Goal: Task Accomplishment & Management: Complete application form

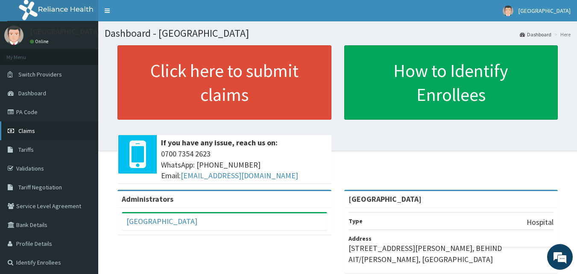
click at [24, 126] on link "Claims" at bounding box center [49, 130] width 98 height 19
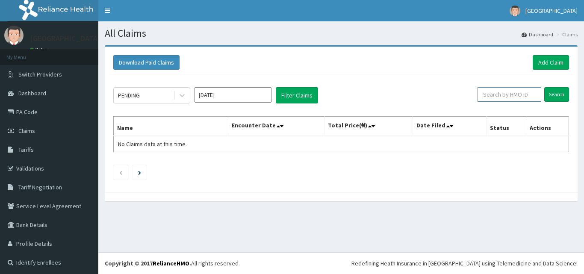
click at [511, 95] on input "text" at bounding box center [509, 94] width 64 height 15
paste input "GEL/10098/E"
type input "GEL/10098/E"
click at [550, 95] on input "Search" at bounding box center [556, 94] width 25 height 15
click at [553, 93] on input "Search" at bounding box center [556, 94] width 25 height 15
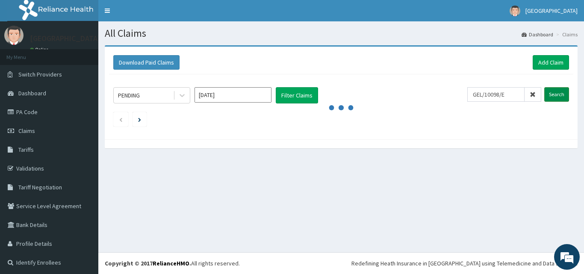
click at [553, 93] on input "Search" at bounding box center [556, 94] width 25 height 15
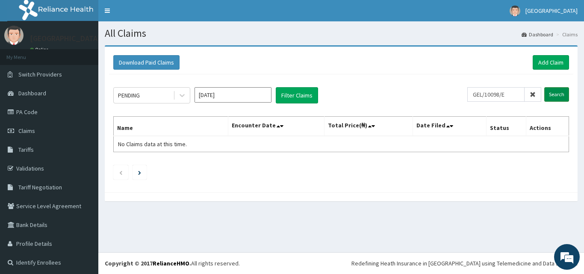
click at [553, 93] on input "Search" at bounding box center [556, 94] width 25 height 15
click at [507, 96] on input "text" at bounding box center [509, 94] width 64 height 15
paste input "GEL/10098/E"
click at [550, 92] on input "Search" at bounding box center [556, 94] width 25 height 15
click at [544, 93] on input "Search" at bounding box center [556, 94] width 25 height 15
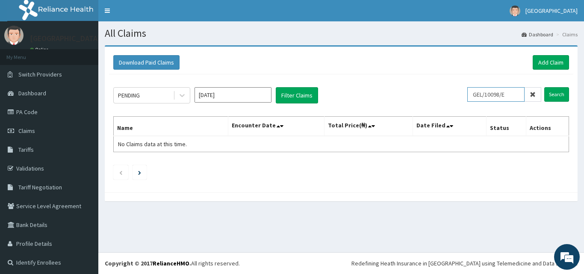
click at [508, 95] on input "GEL/10098/E" at bounding box center [495, 94] width 57 height 15
type input "G"
click at [524, 94] on input "text" at bounding box center [509, 94] width 64 height 15
paste input "GEL/10098/E"
type input "GEL/10098/E"
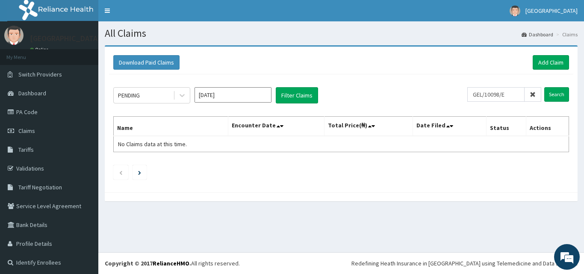
click at [241, 95] on input "Oct 2025" at bounding box center [232, 94] width 77 height 15
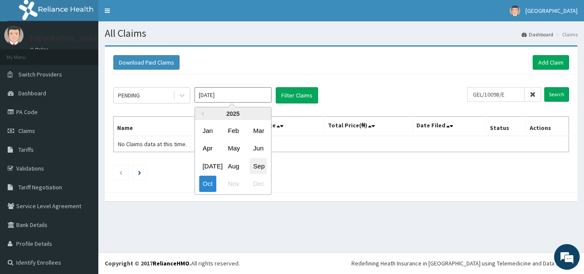
click at [256, 166] on div "Sep" at bounding box center [258, 166] width 17 height 16
type input "Sep 2025"
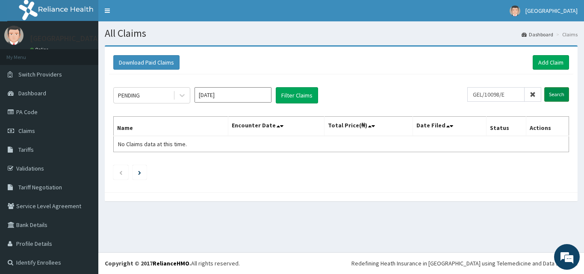
click at [547, 92] on input "Search" at bounding box center [556, 94] width 25 height 15
click at [298, 91] on button "Filter Claims" at bounding box center [297, 95] width 42 height 16
click at [298, 92] on button "Filter Claims" at bounding box center [297, 95] width 42 height 16
click at [547, 95] on input "Search" at bounding box center [556, 94] width 25 height 15
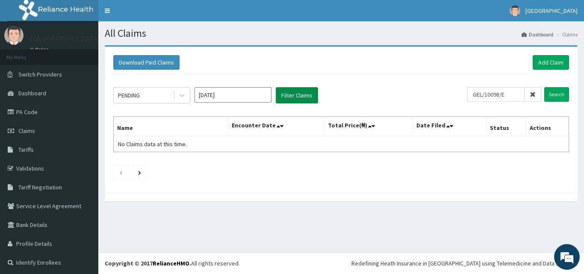
click at [301, 92] on button "Filter Claims" at bounding box center [297, 95] width 42 height 16
click at [292, 89] on button "Filter Claims" at bounding box center [297, 95] width 42 height 16
click at [292, 91] on button "Filter Claims" at bounding box center [297, 95] width 42 height 16
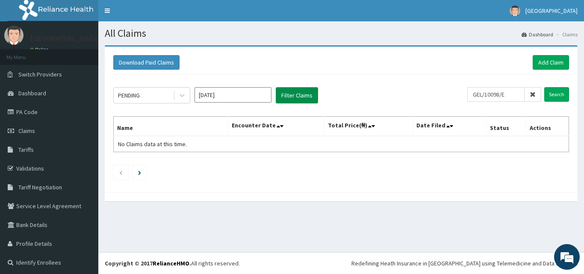
click at [290, 94] on button "Filter Claims" at bounding box center [297, 95] width 42 height 16
click at [306, 94] on button "Filter Claims" at bounding box center [297, 95] width 42 height 16
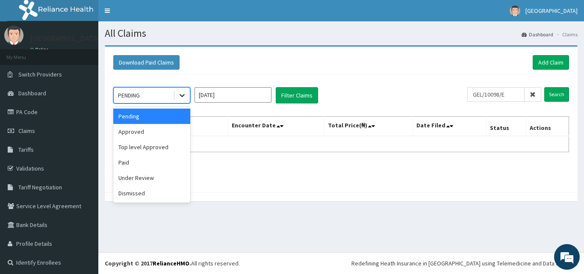
click at [181, 95] on icon at bounding box center [181, 95] width 5 height 3
click at [164, 160] on div "Paid" at bounding box center [151, 162] width 77 height 15
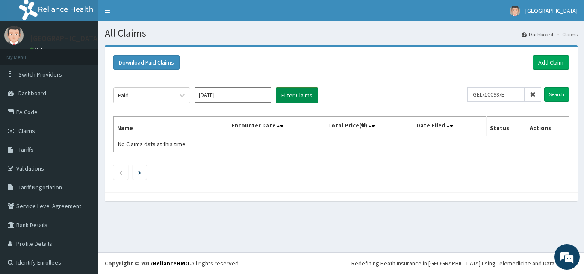
click at [301, 94] on button "Filter Claims" at bounding box center [297, 95] width 42 height 16
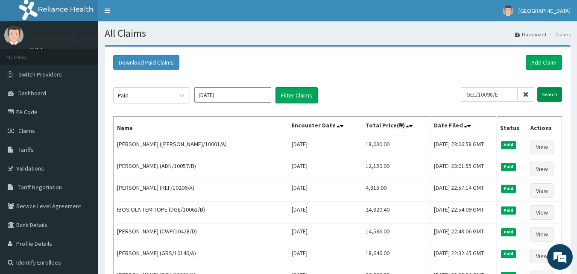
click at [548, 94] on input "Search" at bounding box center [550, 94] width 25 height 15
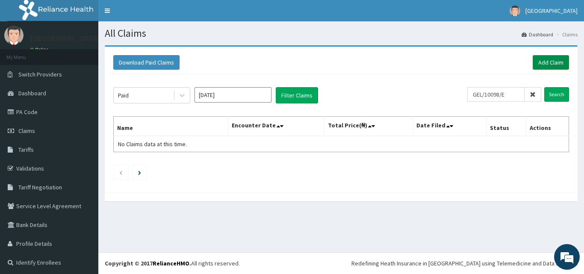
click at [549, 66] on link "Add Claim" at bounding box center [550, 62] width 36 height 15
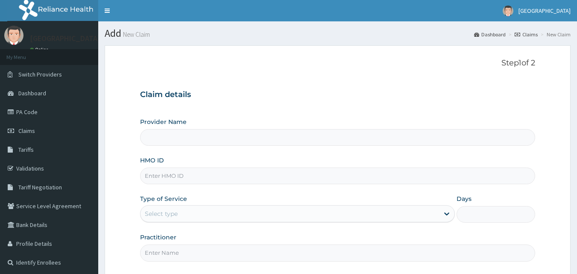
type input "[GEOGRAPHIC_DATA]"
click at [264, 177] on input "HMO ID" at bounding box center [338, 176] width 396 height 17
paste input "GEL/10098/E"
click at [264, 177] on input "GEL/10098/E" at bounding box center [338, 176] width 396 height 17
type input "GEL/10098/E"
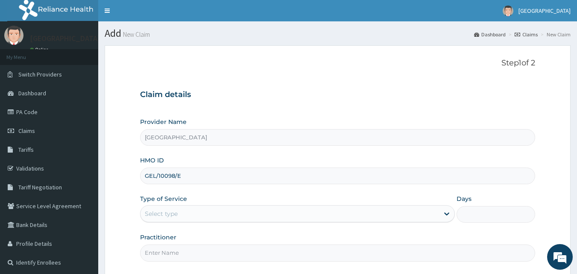
click at [219, 226] on div "Provider Name Paulate Hospital HMO ID GEL/10098/E Type of Service Select type D…" at bounding box center [338, 190] width 396 height 144
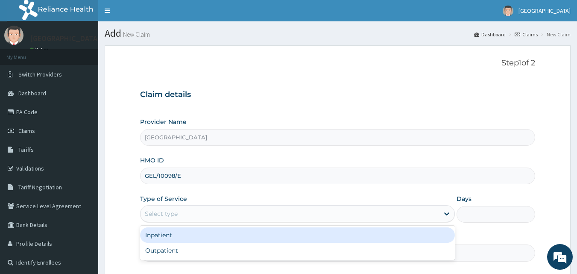
click at [219, 217] on div "Select type" at bounding box center [290, 214] width 299 height 14
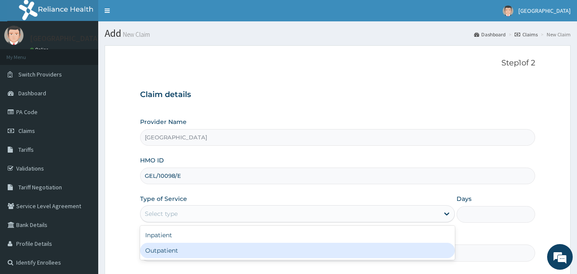
click at [208, 250] on div "Outpatient" at bounding box center [297, 250] width 315 height 15
type input "1"
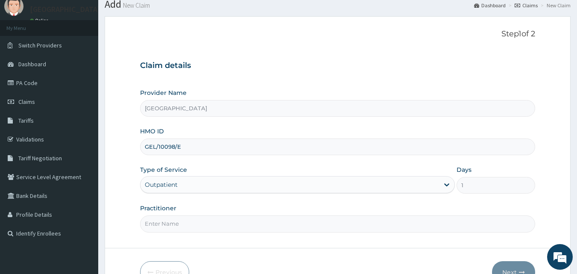
scroll to position [30, 0]
click at [392, 223] on input "Practitioner" at bounding box center [338, 222] width 396 height 17
drag, startPoint x: 338, startPoint y: 219, endPoint x: 284, endPoint y: 229, distance: 55.1
click at [284, 229] on input "Practitioner" at bounding box center [338, 222] width 396 height 17
type input "Dr Sam"
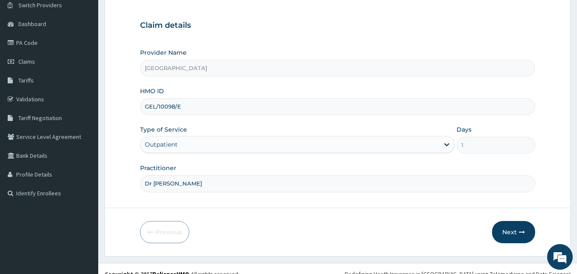
scroll to position [71, 0]
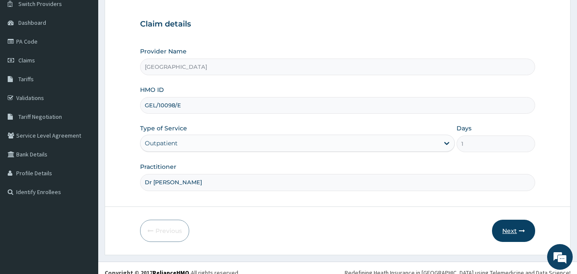
click at [505, 232] on button "Next" at bounding box center [513, 231] width 43 height 22
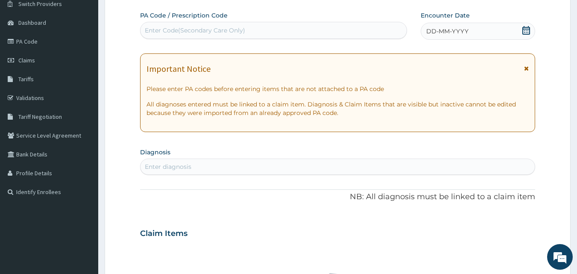
click at [333, 164] on div "Enter diagnosis" at bounding box center [338, 167] width 395 height 14
type input "MALARIA"
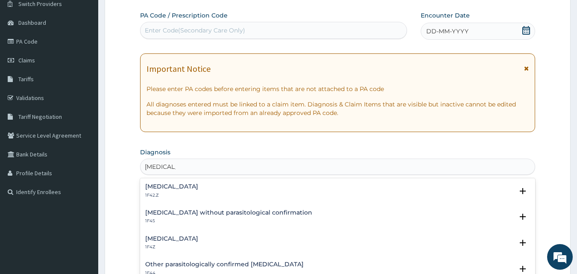
click at [197, 240] on h4 "Malaria, unspecified" at bounding box center [171, 238] width 53 height 6
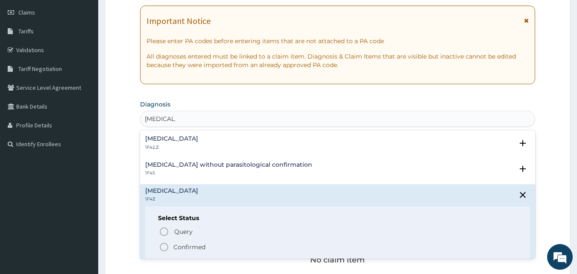
scroll to position [121, 0]
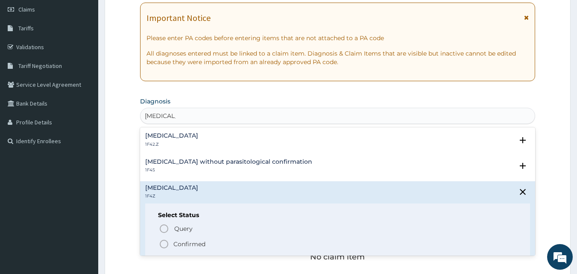
click at [161, 241] on icon "status option filled" at bounding box center [164, 244] width 10 height 10
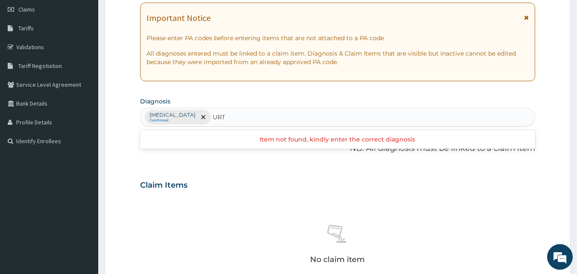
type input "URTI"
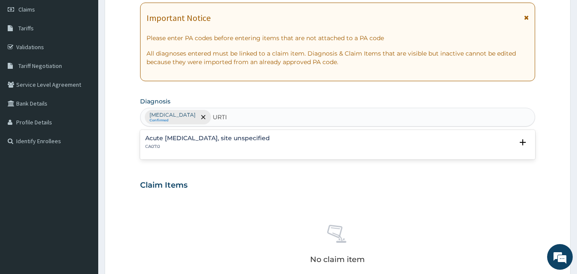
click at [268, 140] on h4 "Acute upper respiratory infection, site unspecified" at bounding box center [207, 138] width 125 height 6
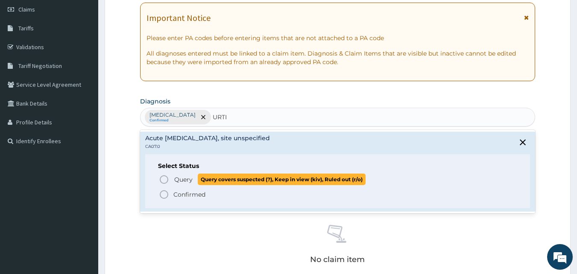
click at [164, 178] on icon "status option query" at bounding box center [164, 179] width 10 height 10
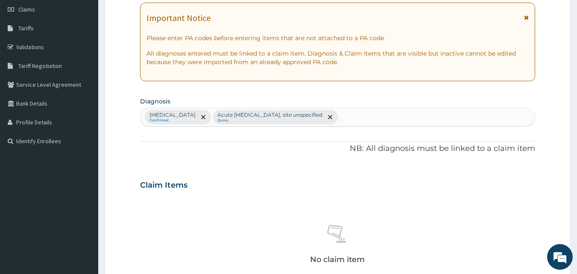
scroll to position [0, 0]
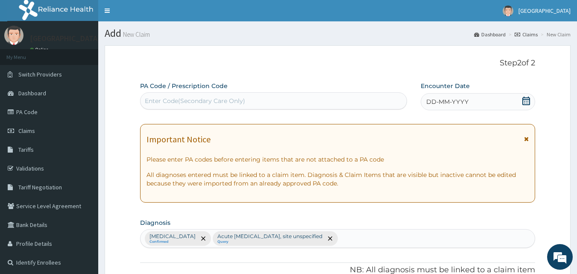
click at [525, 97] on icon at bounding box center [527, 101] width 8 height 9
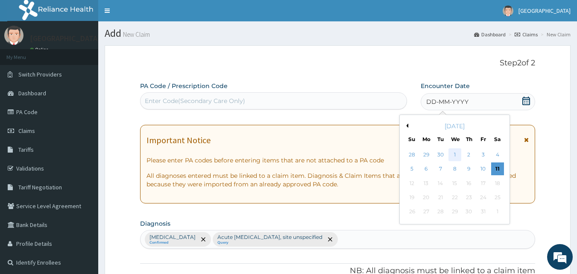
click at [455, 154] on div "1" at bounding box center [455, 154] width 13 height 13
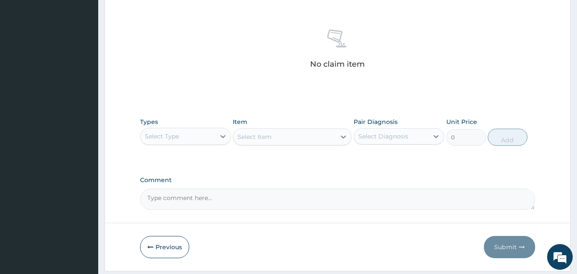
scroll to position [342, 0]
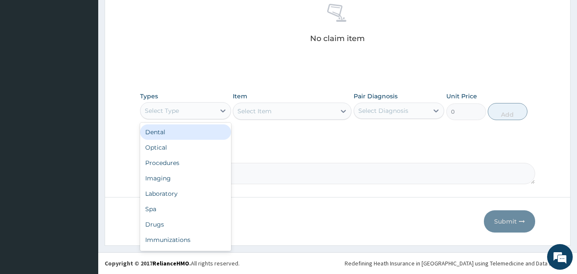
click at [202, 115] on div "Select Type" at bounding box center [178, 111] width 75 height 14
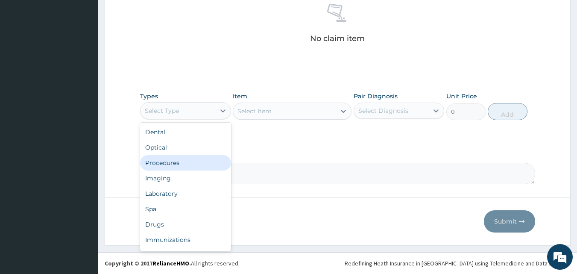
click at [203, 159] on div "Procedures" at bounding box center [185, 162] width 91 height 15
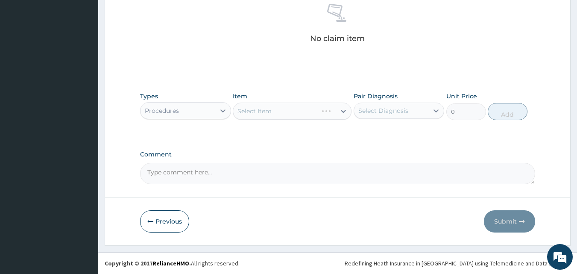
click at [254, 109] on div "Select Item" at bounding box center [292, 111] width 119 height 17
click at [271, 110] on div "Select Item" at bounding box center [292, 111] width 119 height 17
click at [271, 110] on div "Select Item" at bounding box center [255, 111] width 34 height 9
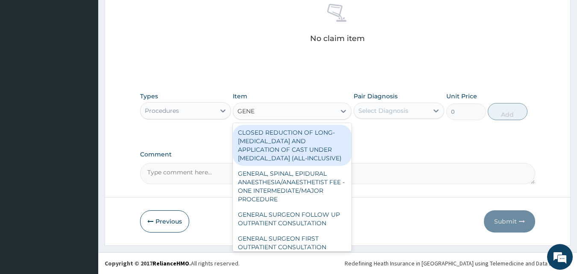
type input "GENER"
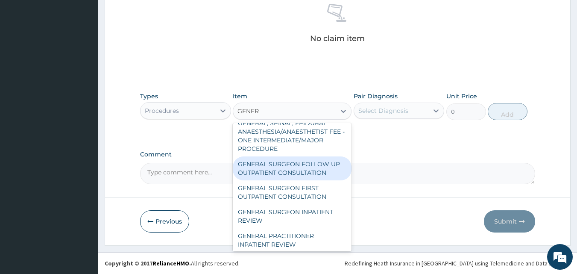
scroll to position [51, 0]
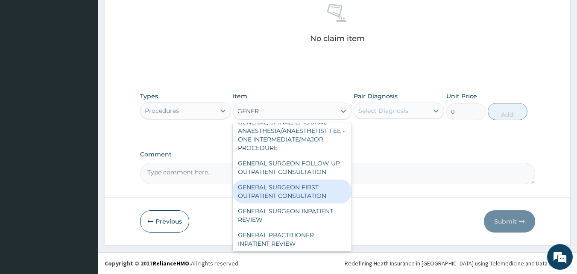
click at [323, 203] on div "GENERAL SURGEON FIRST OUTPATIENT CONSULTATION" at bounding box center [292, 191] width 119 height 24
type input "22500"
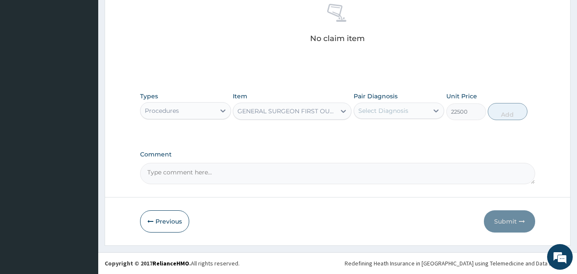
click at [327, 106] on div "GENERAL SURGEON FIRST OUTPATIENT CONSULTATION" at bounding box center [284, 111] width 103 height 14
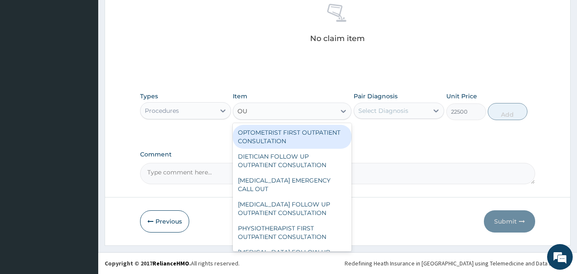
type input "O"
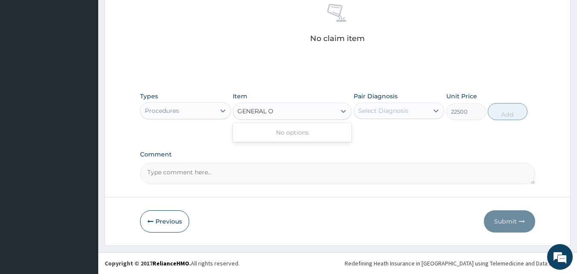
type input "GENERAL"
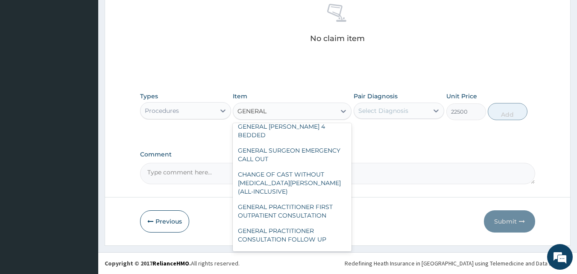
scroll to position [185, 0]
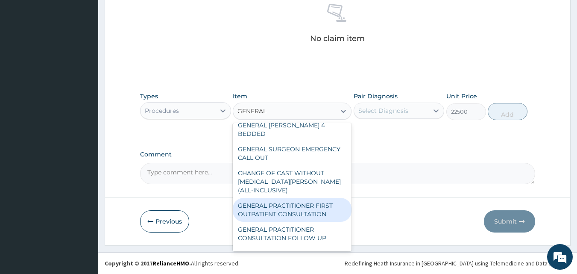
click at [307, 220] on div "GENERAL PRACTITIONER FIRST OUTPATIENT CONSULTATION" at bounding box center [292, 210] width 119 height 24
type input "3750"
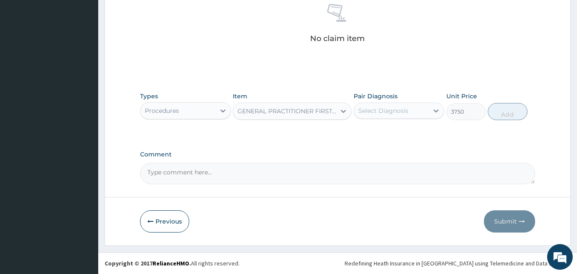
click at [386, 112] on div "Select Diagnosis" at bounding box center [384, 110] width 50 height 9
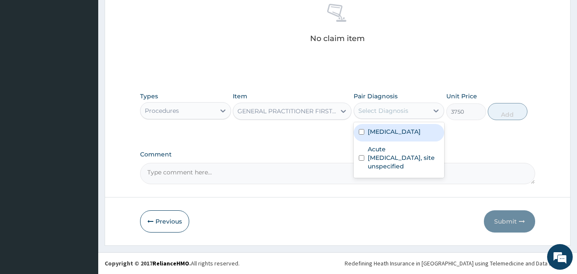
click at [378, 131] on label "Malaria, unspecified" at bounding box center [394, 131] width 53 height 9
checkbox input "true"
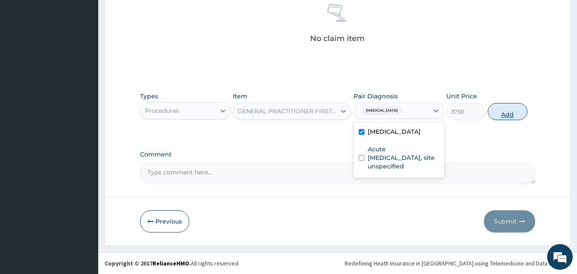
click at [501, 109] on button "Add" at bounding box center [508, 111] width 40 height 17
type input "0"
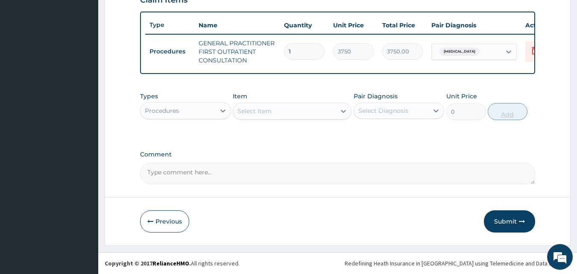
scroll to position [313, 0]
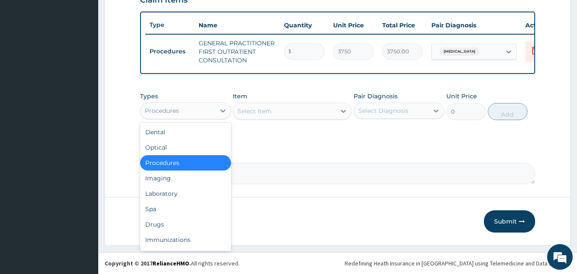
click at [199, 113] on div "Procedures" at bounding box center [178, 111] width 75 height 14
click at [173, 191] on div "Laboratory" at bounding box center [185, 193] width 91 height 15
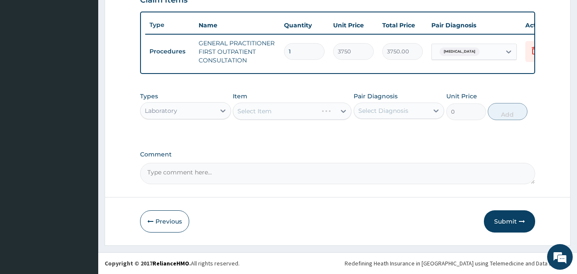
click at [289, 112] on div "Select Item" at bounding box center [292, 111] width 119 height 17
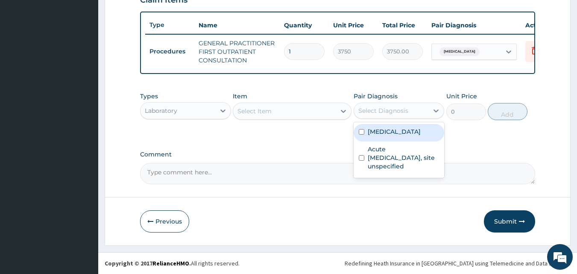
click at [372, 110] on div "Select Diagnosis" at bounding box center [384, 110] width 50 height 9
click at [373, 135] on label "Malaria, unspecified" at bounding box center [394, 131] width 53 height 9
checkbox input "true"
click at [323, 109] on div "Select Item" at bounding box center [284, 111] width 103 height 14
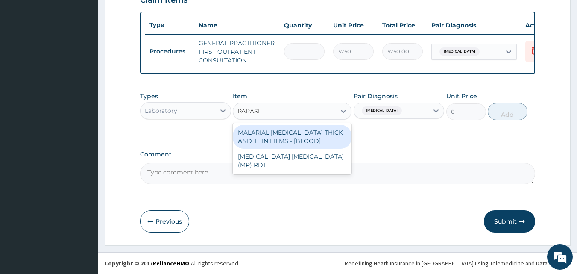
type input "PARASIT"
click at [315, 137] on div "MALARIAL PARASITE THICK AND THIN FILMS - [BLOOD]" at bounding box center [292, 137] width 119 height 24
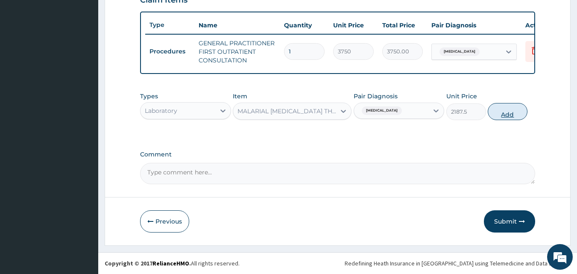
click at [514, 110] on button "Add" at bounding box center [508, 111] width 40 height 17
type input "0"
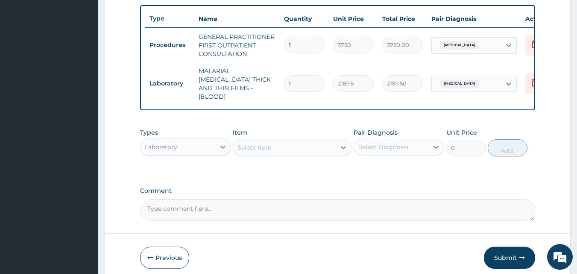
click at [288, 147] on div "Select Item" at bounding box center [284, 148] width 103 height 14
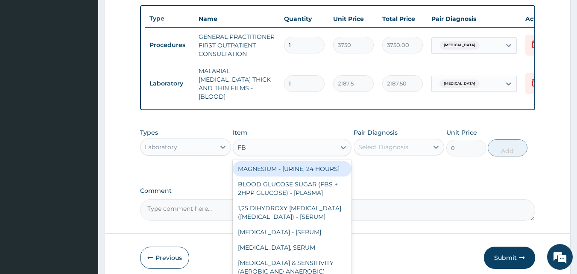
type input "FBC"
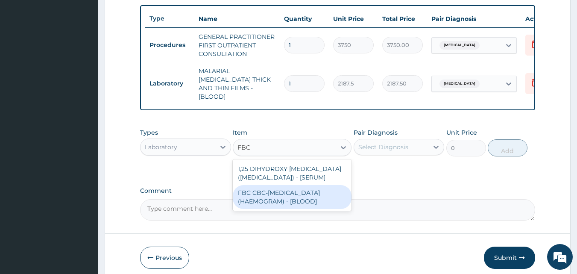
click at [277, 203] on div "FBC CBC-COMPLETE BLOOD COUNT (HAEMOGRAM) - [BLOOD]" at bounding box center [292, 197] width 119 height 24
type input "5000"
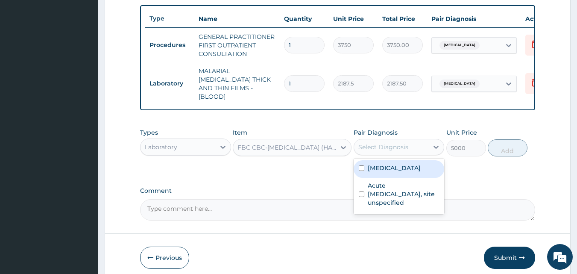
click at [384, 149] on div "Select Diagnosis" at bounding box center [384, 147] width 50 height 9
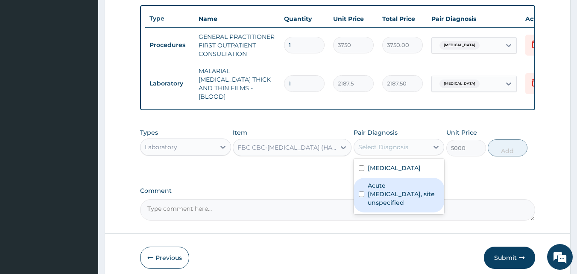
click at [379, 194] on label "Acute upper respiratory infection, site unspecified" at bounding box center [404, 194] width 72 height 26
checkbox input "true"
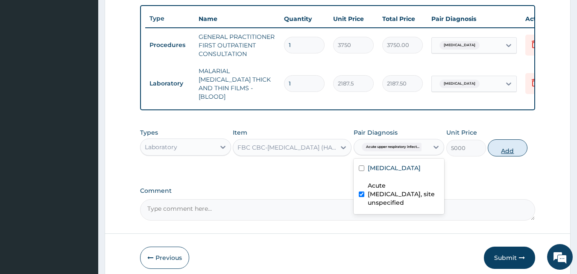
click at [516, 147] on button "Add" at bounding box center [508, 147] width 40 height 17
type input "0"
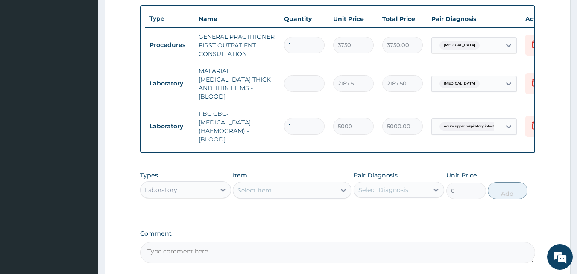
click at [298, 190] on div "Select Item" at bounding box center [284, 190] width 103 height 14
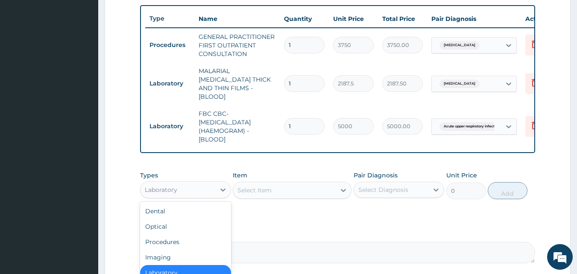
click at [190, 186] on div "Laboratory" at bounding box center [178, 190] width 75 height 14
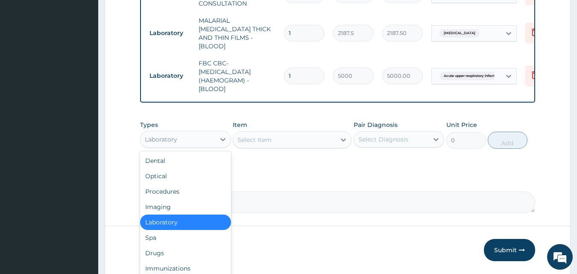
scroll to position [371, 0]
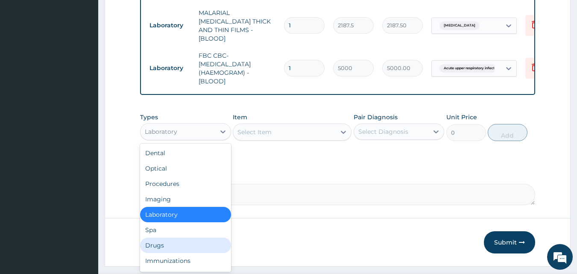
click at [173, 244] on div "Drugs" at bounding box center [185, 245] width 91 height 15
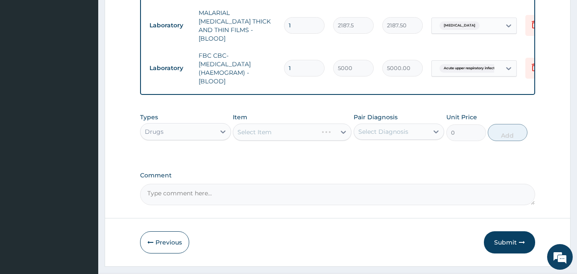
click at [279, 131] on div "Select Item" at bounding box center [292, 131] width 119 height 17
click at [288, 128] on div "Select Item" at bounding box center [292, 131] width 119 height 17
click at [289, 127] on div "Select Item" at bounding box center [284, 132] width 103 height 14
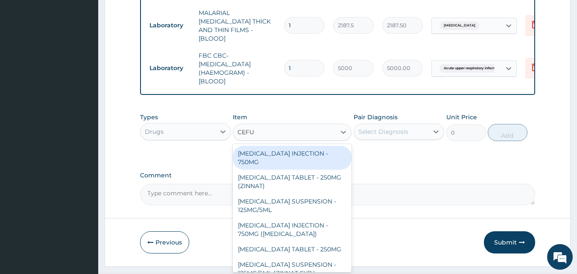
type input "CEFUR"
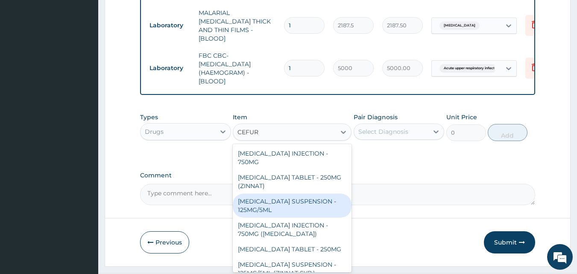
click at [297, 202] on div "CEFUROXIME SUSPENSION - 125MG/5ML" at bounding box center [292, 206] width 119 height 24
type input "3919.9999999999995"
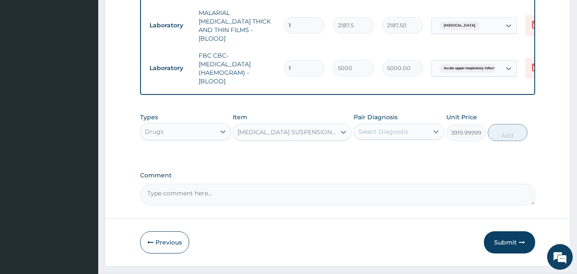
click at [388, 130] on div "Select Diagnosis" at bounding box center [384, 131] width 50 height 9
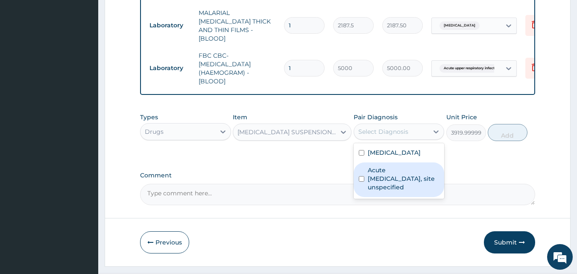
click at [377, 176] on label "Acute upper respiratory infection, site unspecified" at bounding box center [404, 179] width 72 height 26
checkbox input "true"
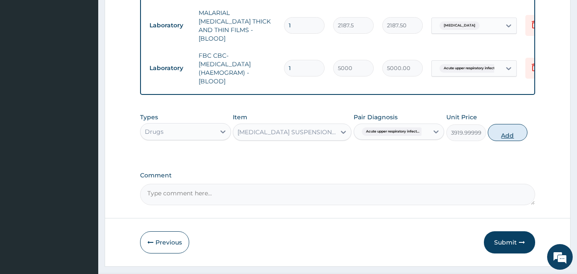
click at [511, 128] on button "Add" at bounding box center [508, 132] width 40 height 17
type input "0"
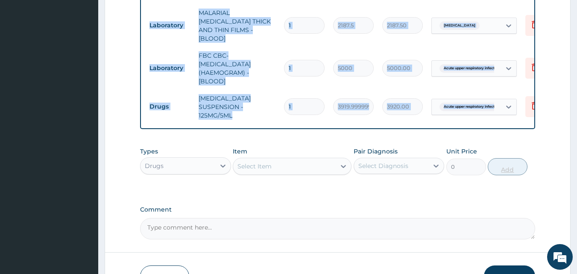
click at [315, 162] on div "Select Item" at bounding box center [284, 166] width 103 height 14
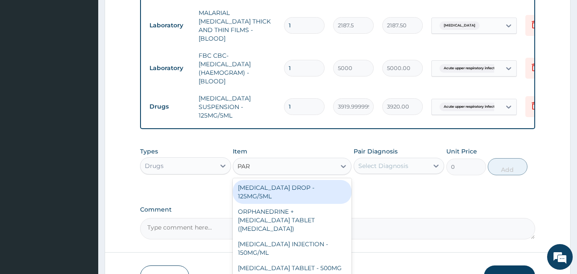
type input "PARACETAMOL"
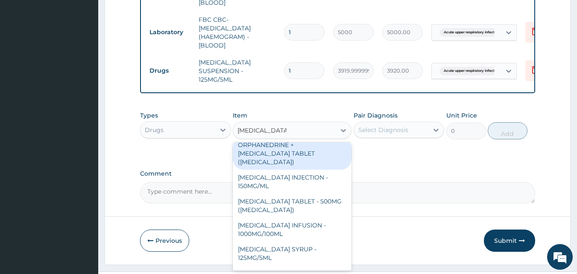
scroll to position [32, 0]
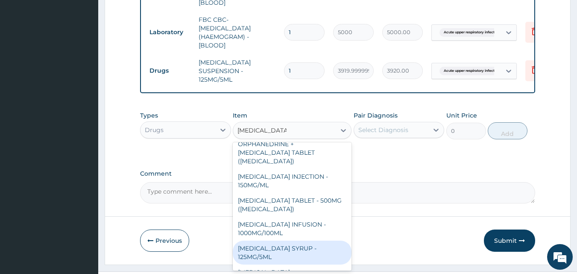
click at [293, 250] on div "PARACETAMOL SYRUP - 125MG/5ML" at bounding box center [292, 253] width 119 height 24
type input "840"
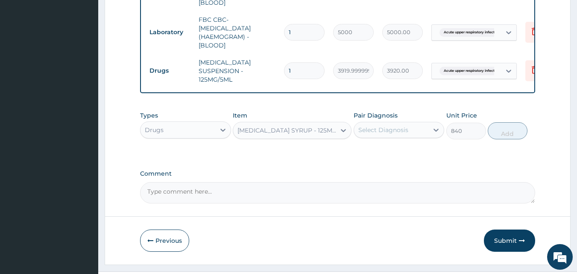
click at [395, 123] on div "Select Diagnosis" at bounding box center [391, 130] width 75 height 14
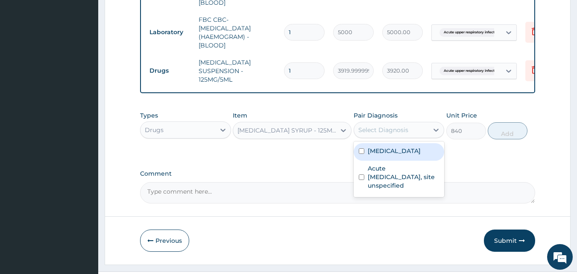
click at [393, 149] on label "Malaria, unspecified" at bounding box center [394, 151] width 53 height 9
checkbox input "true"
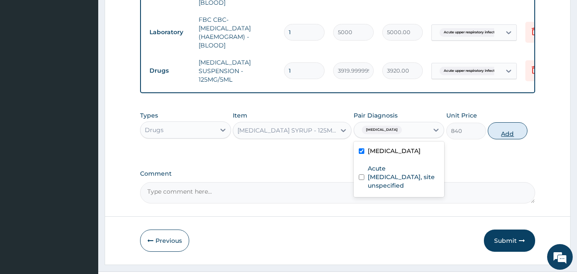
click at [507, 130] on button "Add" at bounding box center [508, 130] width 40 height 17
type input "0"
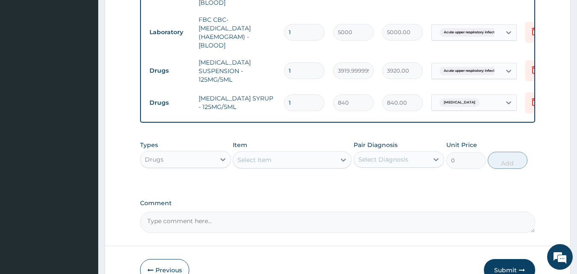
click at [278, 158] on div "Select Item" at bounding box center [284, 160] width 103 height 14
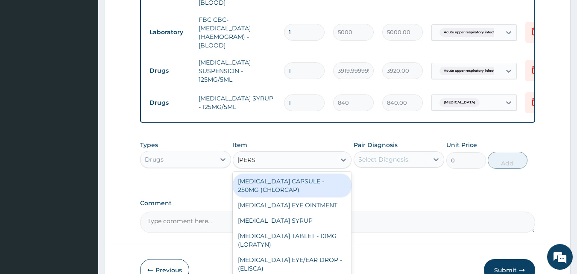
type input "LORAT"
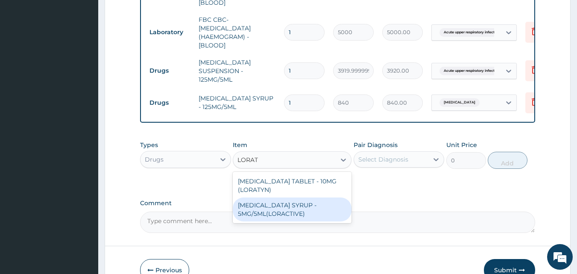
click at [275, 206] on div "LORATADINE SYRUP - 5MG/5ML(LORACTIVE)" at bounding box center [292, 209] width 119 height 24
type input "1232"
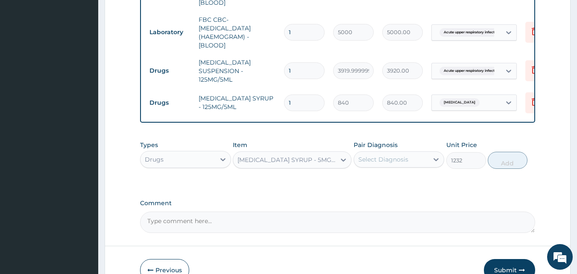
click at [376, 158] on div "Select Diagnosis" at bounding box center [384, 159] width 50 height 9
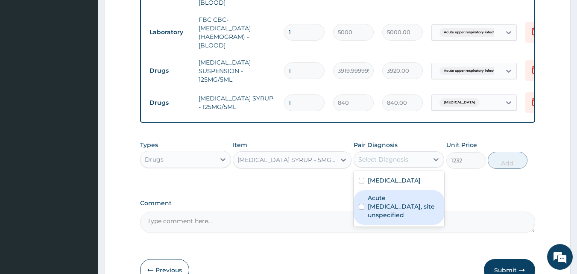
click at [379, 208] on label "Acute upper respiratory infection, site unspecified" at bounding box center [404, 207] width 72 height 26
checkbox input "true"
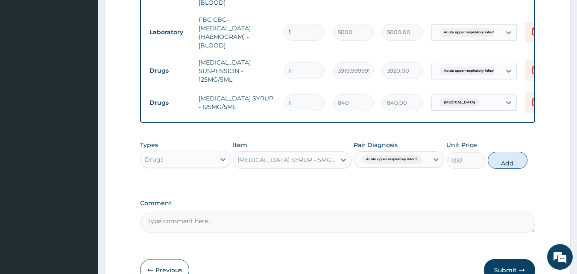
click at [498, 160] on button "Add" at bounding box center [508, 160] width 40 height 17
type input "0"
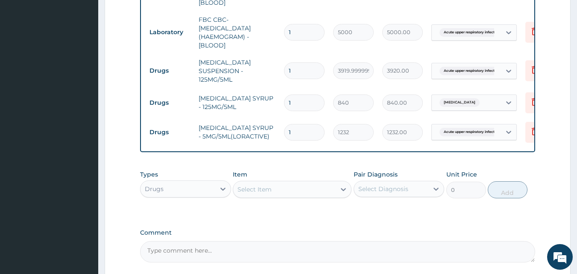
click at [306, 185] on div "Select Item" at bounding box center [284, 189] width 103 height 14
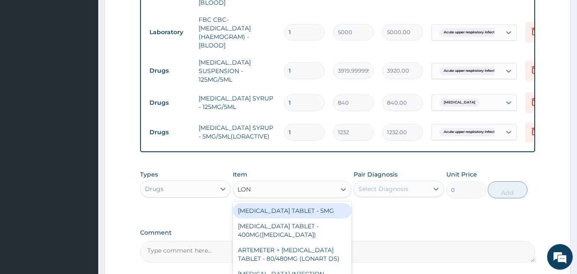
type input "LONA"
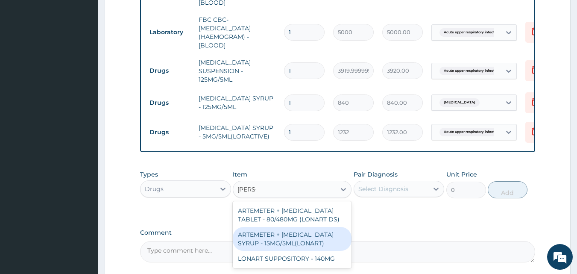
click at [302, 234] on div "ARTEMETER + LUMEFANTRINE SYRUP - 15MG/5ML(LONART)" at bounding box center [292, 239] width 119 height 24
type input "1680"
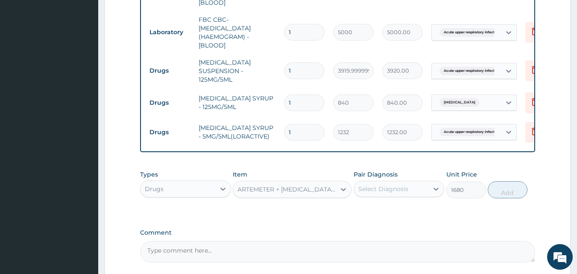
click at [387, 186] on div "Select Diagnosis" at bounding box center [384, 189] width 50 height 9
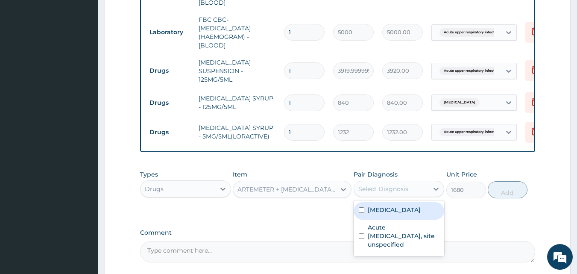
click at [380, 206] on label "Malaria, unspecified" at bounding box center [394, 210] width 53 height 9
checkbox input "true"
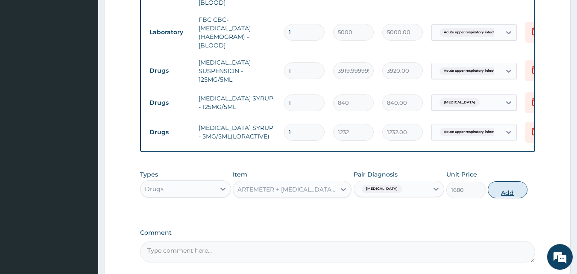
click at [512, 190] on button "Add" at bounding box center [508, 189] width 40 height 17
type input "0"
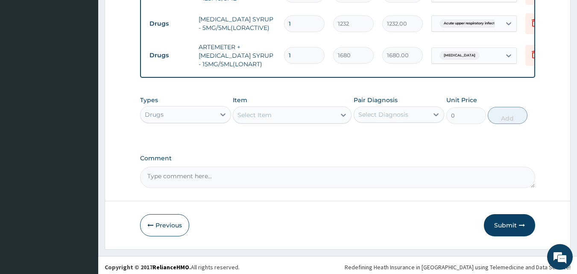
scroll to position [517, 0]
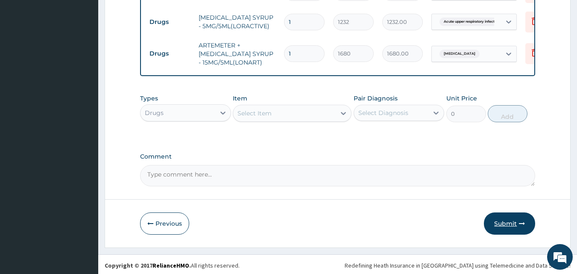
click at [514, 225] on button "Submit" at bounding box center [509, 223] width 51 height 22
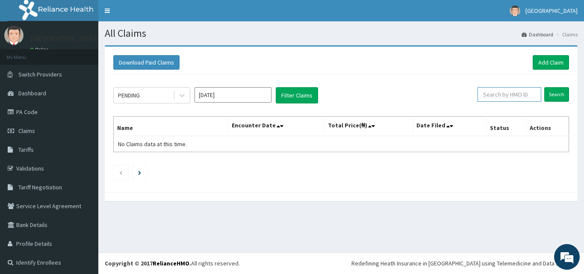
click at [489, 95] on input "text" at bounding box center [509, 94] width 64 height 15
paste input "TIR/10012/A"
type input "TIR/10012/A"
click at [554, 95] on input "Search" at bounding box center [556, 94] width 25 height 15
click at [263, 94] on input "Oct 2025" at bounding box center [232, 94] width 77 height 15
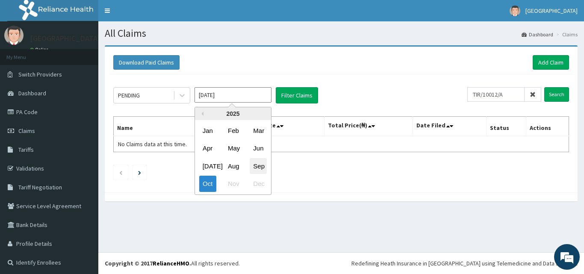
click at [258, 165] on div "Sep" at bounding box center [258, 166] width 17 height 16
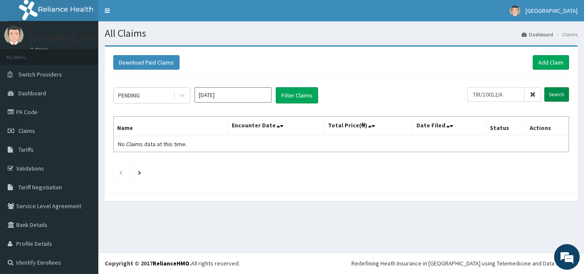
click at [550, 94] on input "Search" at bounding box center [556, 94] width 25 height 15
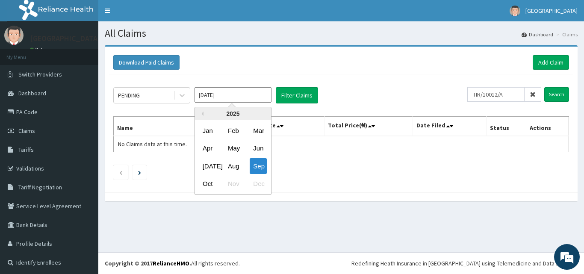
click at [248, 95] on input "Sep 2025" at bounding box center [232, 94] width 77 height 15
click at [206, 180] on div "Oct" at bounding box center [207, 184] width 17 height 16
type input "Oct 2025"
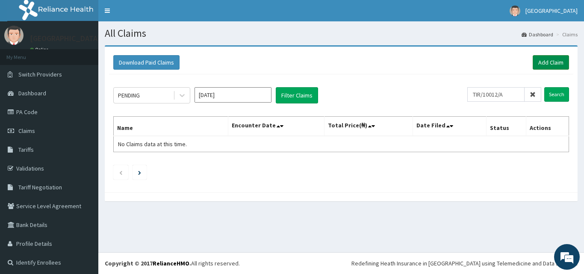
click at [542, 59] on link "Add Claim" at bounding box center [550, 62] width 36 height 15
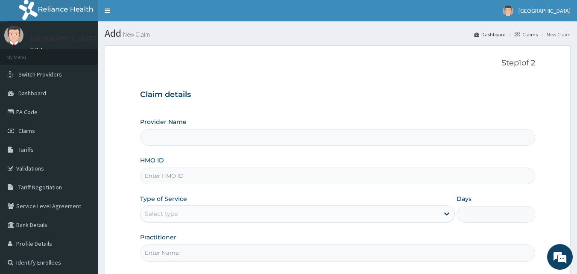
click at [241, 173] on input "HMO ID" at bounding box center [338, 176] width 396 height 17
type input "[GEOGRAPHIC_DATA]"
paste input "TIR/10012/A"
type input "TIR/10012/A"
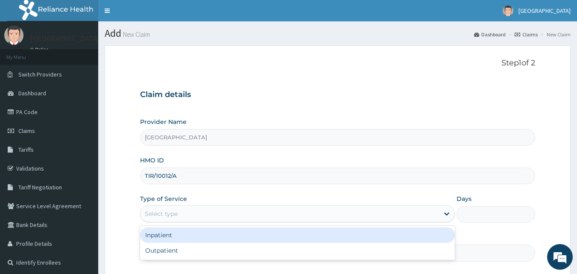
click at [195, 217] on div "Select type" at bounding box center [290, 214] width 299 height 14
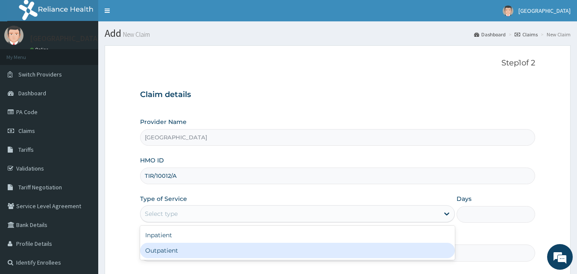
click at [185, 251] on div "Outpatient" at bounding box center [297, 250] width 315 height 15
type input "1"
